Goal: Transaction & Acquisition: Download file/media

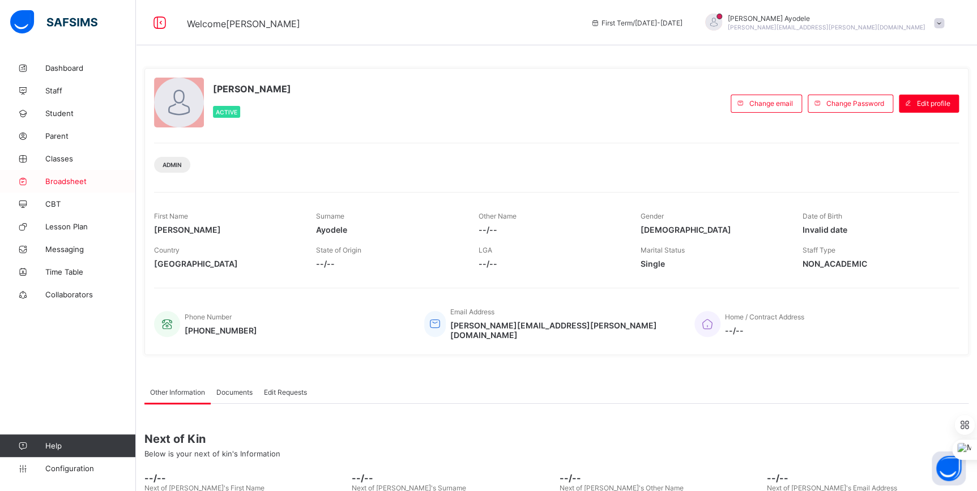
click at [71, 177] on span "Broadsheet" at bounding box center [90, 181] width 91 height 9
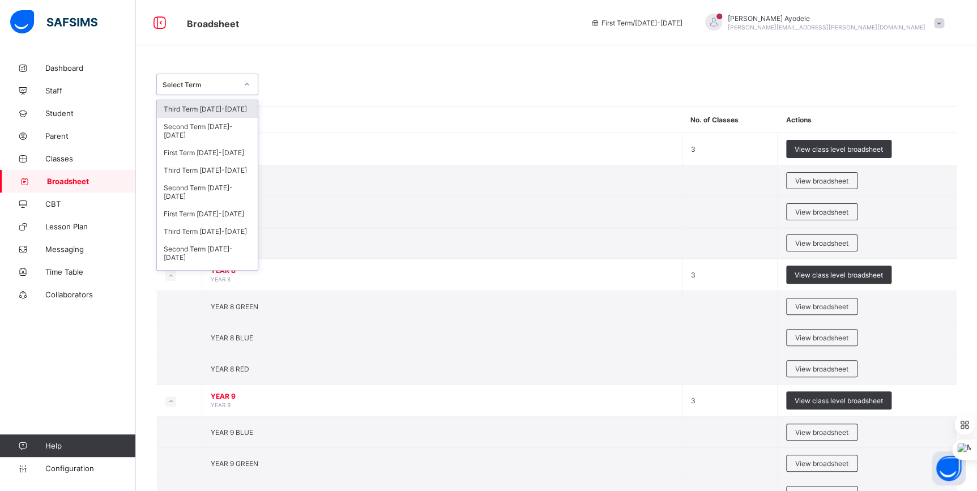
click at [238, 88] on div at bounding box center [246, 84] width 19 height 18
click at [212, 171] on div "Third Term [DATE]-[DATE]" at bounding box center [207, 170] width 101 height 18
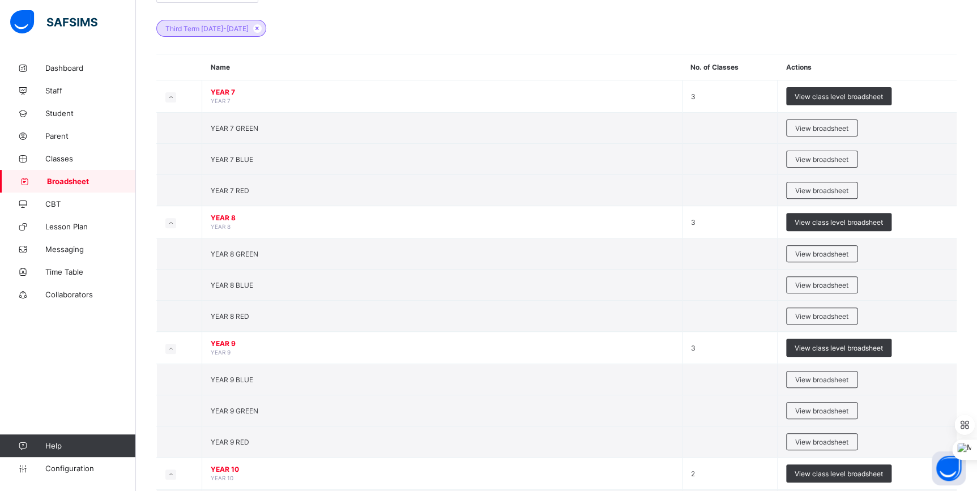
scroll to position [274, 0]
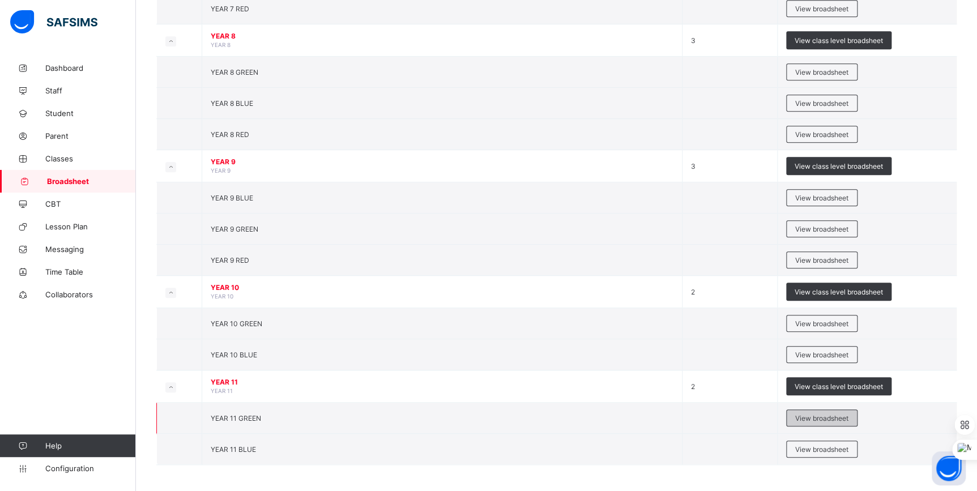
click at [837, 419] on span "View broadsheet" at bounding box center [821, 418] width 53 height 8
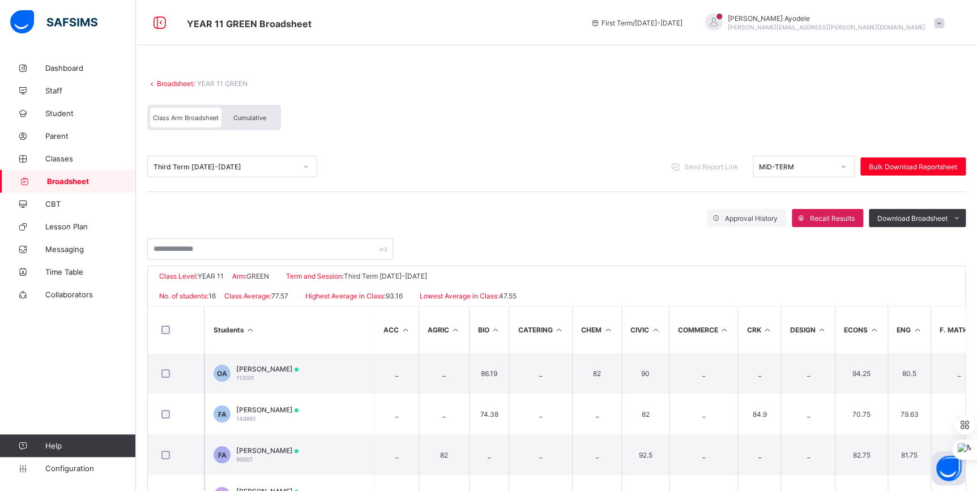
click at [185, 85] on link "Broadsheet" at bounding box center [175, 83] width 36 height 8
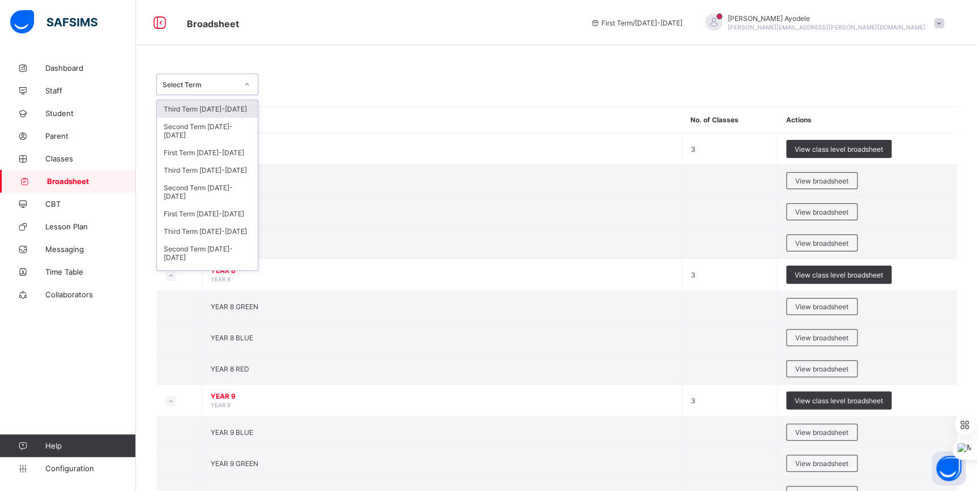
click at [217, 85] on div "Select Term" at bounding box center [200, 84] width 75 height 8
click at [207, 169] on div "Third Term [DATE]-[DATE]" at bounding box center [207, 170] width 101 height 18
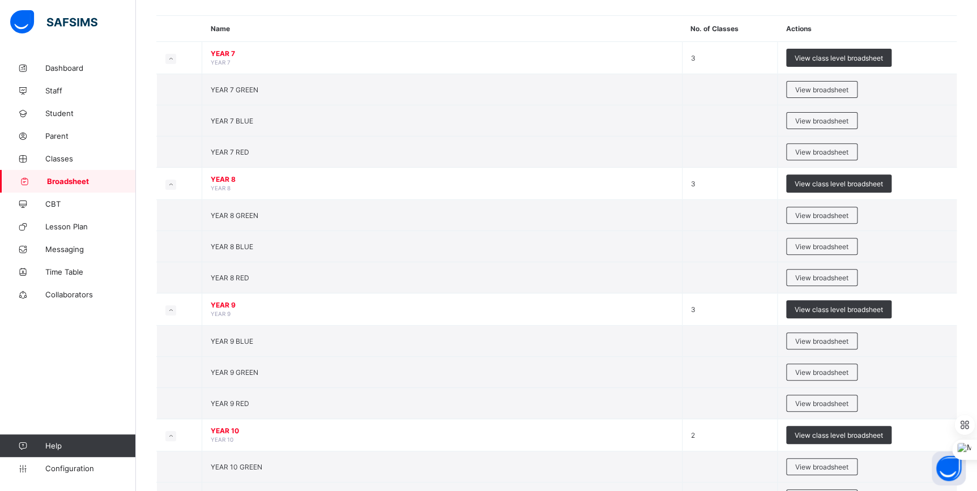
scroll to position [257, 0]
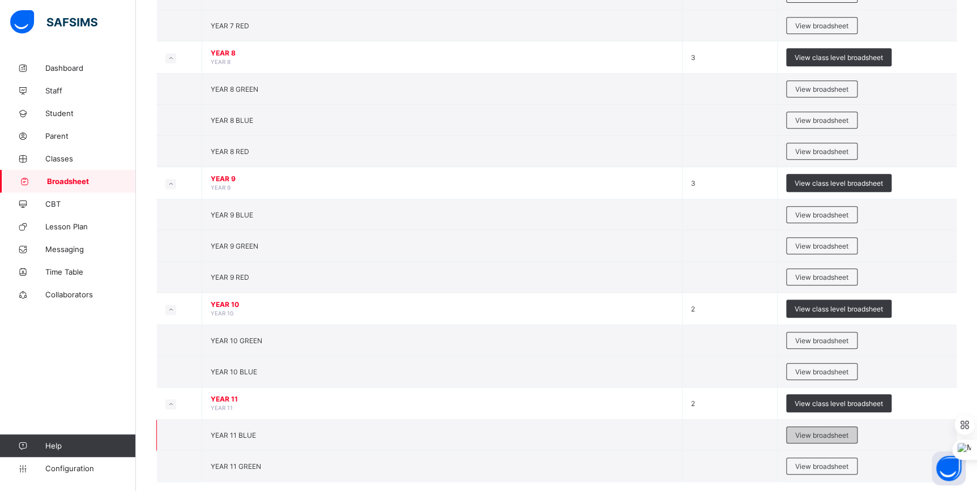
click at [820, 441] on div "View broadsheet" at bounding box center [821, 435] width 71 height 17
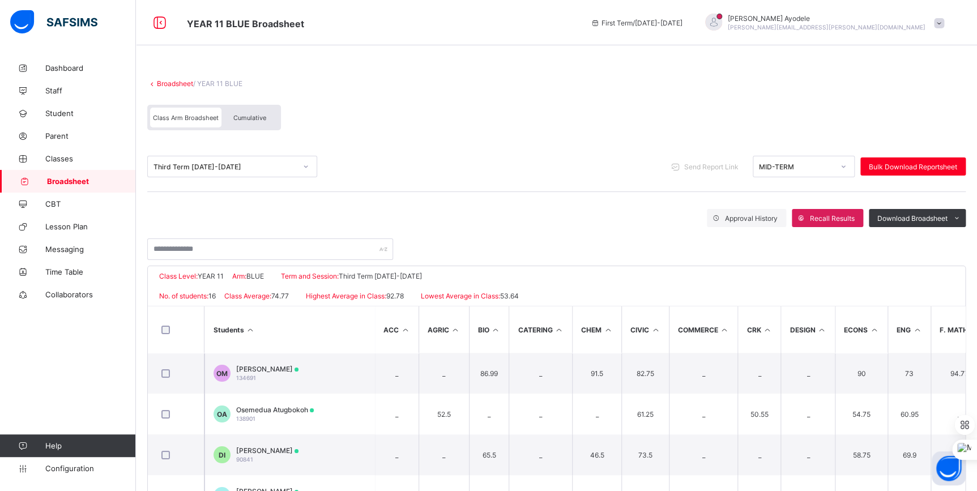
click at [258, 120] on span "Cumulative" at bounding box center [249, 118] width 33 height 8
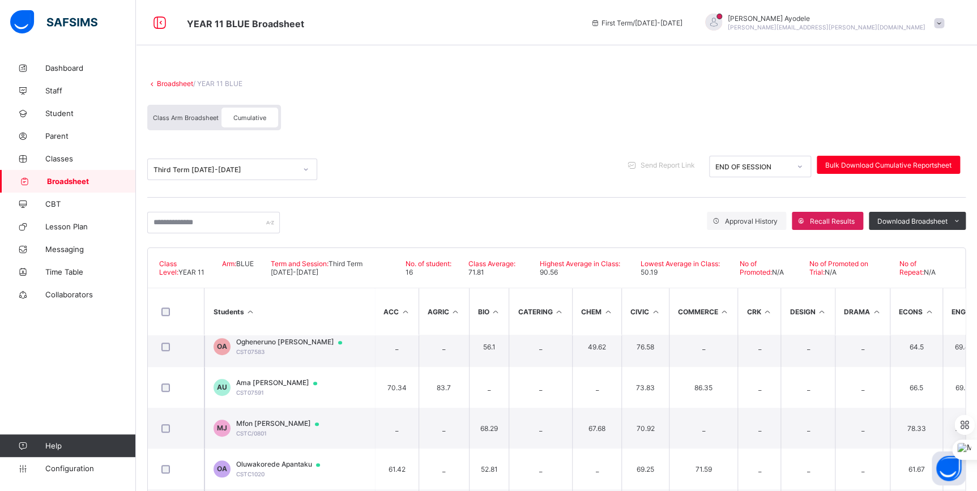
scroll to position [420, 0]
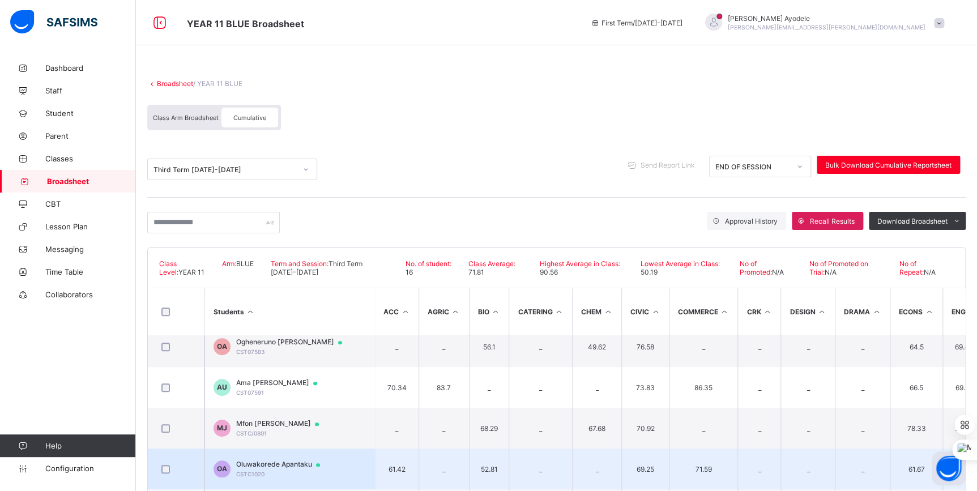
click at [300, 462] on span "Oluwakorede Apantaku" at bounding box center [283, 464] width 95 height 9
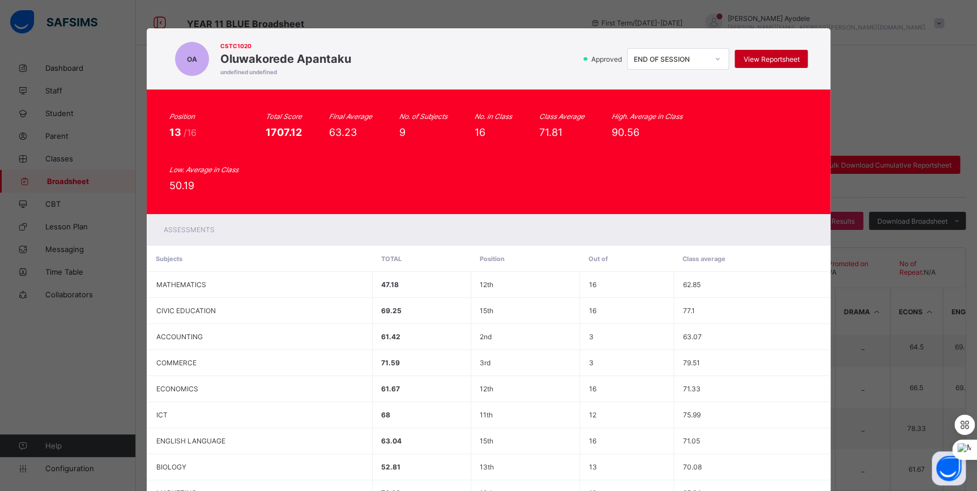
click at [799, 67] on div "View Reportsheet" at bounding box center [771, 59] width 73 height 18
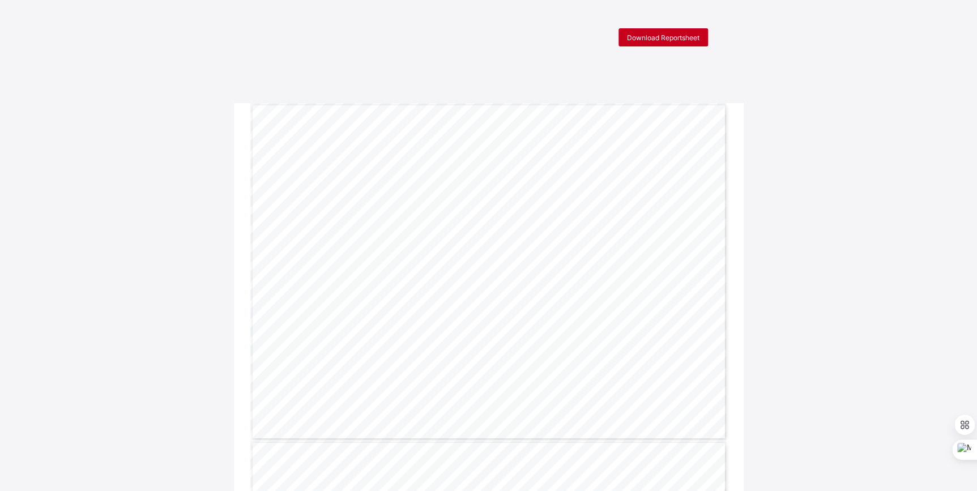
click at [668, 38] on span "Download Reportsheet" at bounding box center [663, 37] width 73 height 8
